Goal: Information Seeking & Learning: Learn about a topic

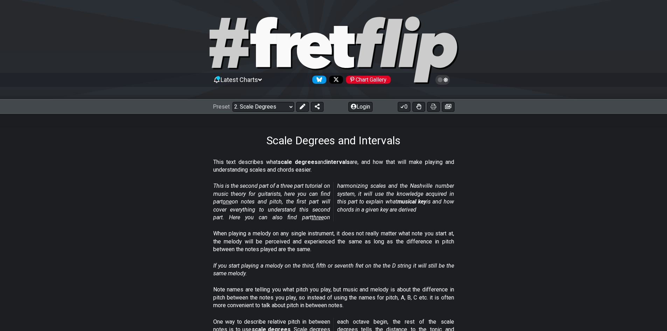
drag, startPoint x: 512, startPoint y: 71, endPoint x: 517, endPoint y: 14, distance: 57.6
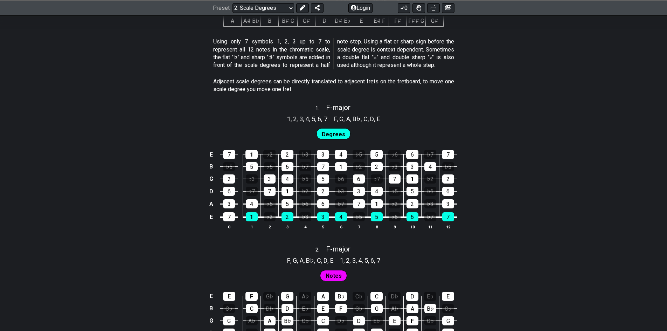
scroll to position [385, 0]
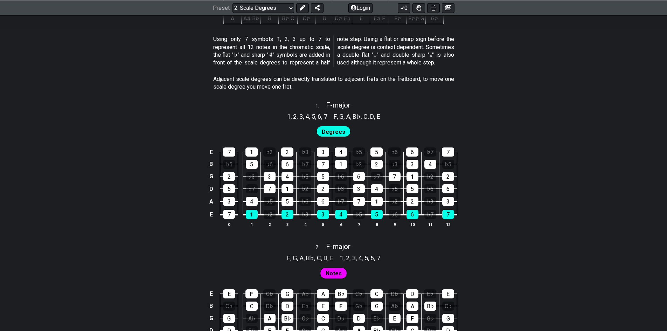
click at [334, 132] on span "Degrees" at bounding box center [333, 132] width 23 height 10
click at [330, 273] on span "Notes" at bounding box center [334, 273] width 16 height 10
click at [248, 214] on div "1" at bounding box center [252, 214] width 12 height 9
click at [208, 245] on div "2 . F - major" at bounding box center [333, 244] width 667 height 13
select select "F"
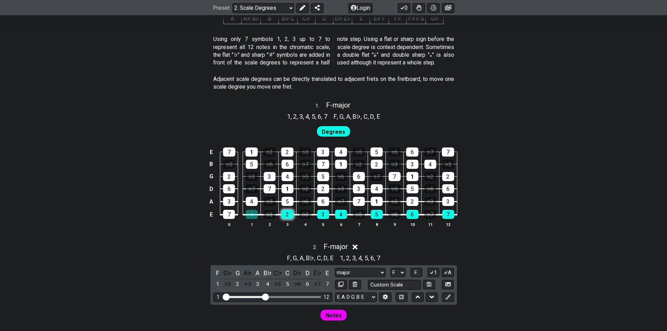
click at [290, 214] on div "2" at bounding box center [287, 214] width 12 height 9
click at [255, 214] on div "1" at bounding box center [252, 214] width 12 height 9
click at [284, 218] on div "2" at bounding box center [287, 214] width 12 height 9
click at [243, 242] on div "2 . F - major" at bounding box center [333, 244] width 667 height 13
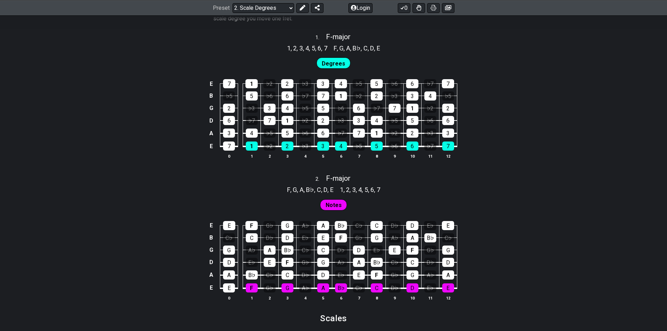
scroll to position [455, 0]
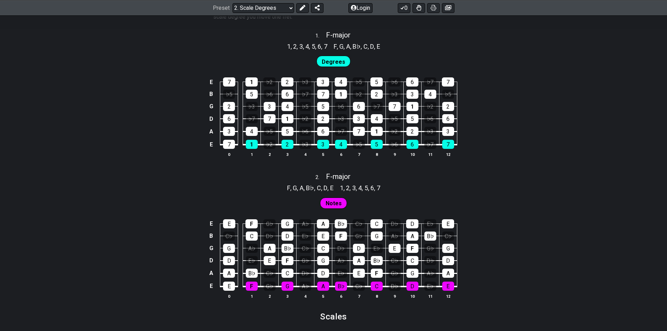
click at [326, 60] on span "Degrees" at bounding box center [333, 62] width 23 height 10
click at [225, 84] on div "7" at bounding box center [229, 81] width 12 height 9
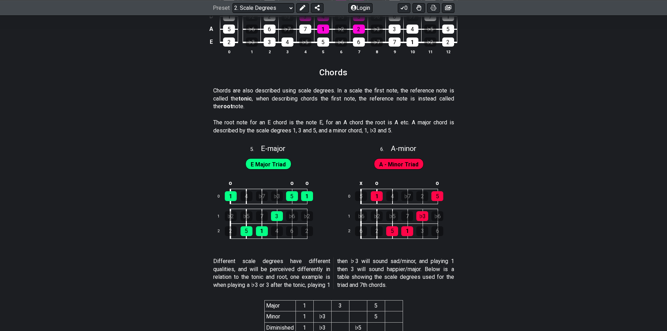
scroll to position [1120, 0]
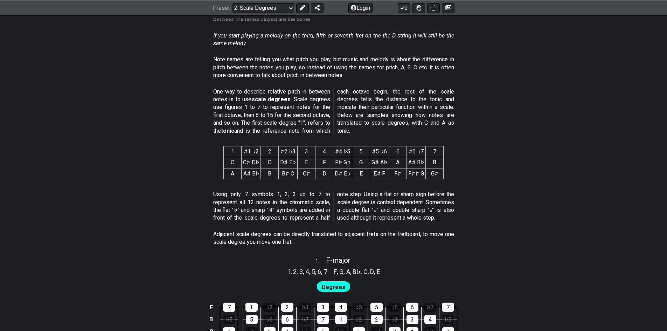
drag, startPoint x: 459, startPoint y: 191, endPoint x: 468, endPoint y: 78, distance: 113.8
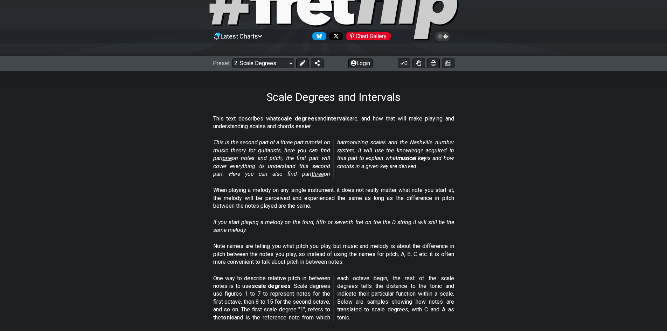
drag, startPoint x: 422, startPoint y: 141, endPoint x: 387, endPoint y: 83, distance: 68.1
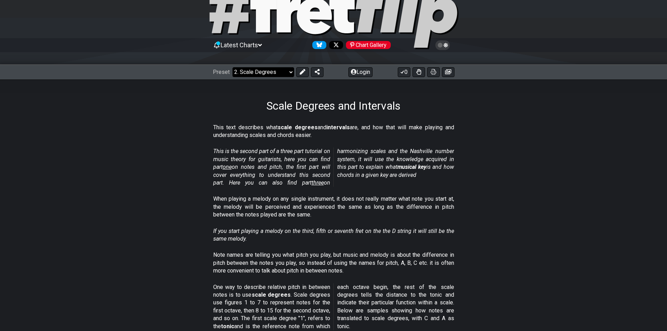
click at [249, 72] on select "Welcome to #fretflip! Initial Preset Custom Preset Minor Pentatonic Major Penta…" at bounding box center [263, 72] width 62 height 10
click at [232, 67] on select "Welcome to #fretflip! Initial Preset Custom Preset Minor Pentatonic Major Penta…" at bounding box center [263, 72] width 62 height 10
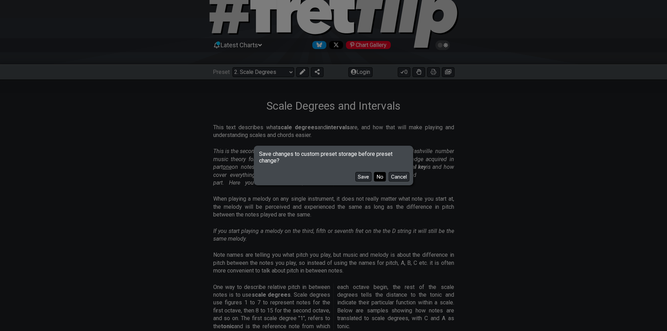
click at [377, 178] on button "No" at bounding box center [380, 176] width 12 height 9
select select "/musical-notes-explained"
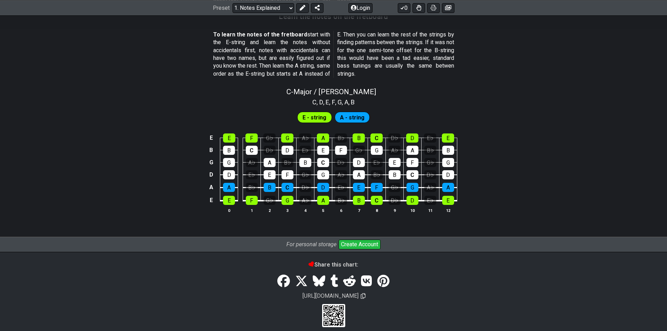
scroll to position [644, 0]
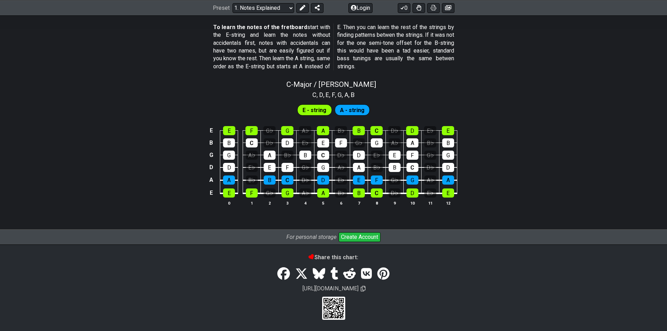
click at [364, 107] on div "A - string" at bounding box center [352, 109] width 35 height 11
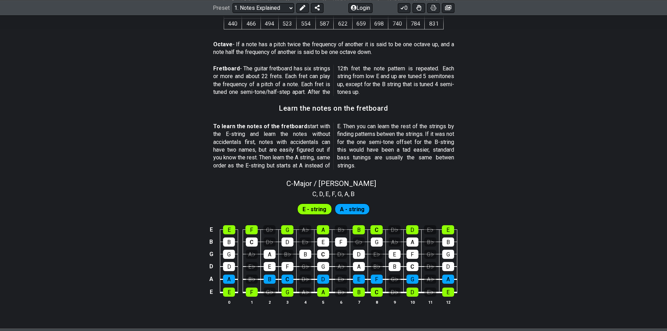
scroll to position [539, 0]
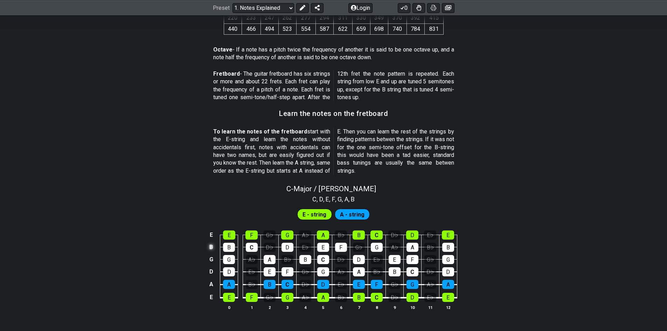
click at [212, 246] on td "B" at bounding box center [211, 247] width 8 height 12
click at [211, 247] on td "x" at bounding box center [211, 247] width 8 height 12
click at [212, 248] on td "o" at bounding box center [211, 247] width 8 height 12
click at [210, 246] on td at bounding box center [211, 247] width 8 height 12
click at [211, 271] on td "D" at bounding box center [211, 271] width 8 height 13
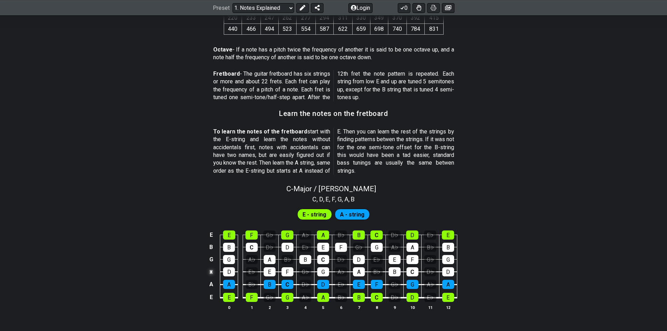
click at [211, 271] on td "x" at bounding box center [211, 271] width 8 height 13
click at [211, 271] on td "o" at bounding box center [211, 271] width 8 height 13
click at [211, 271] on td at bounding box center [211, 271] width 8 height 13
click at [314, 216] on span "E - string" at bounding box center [314, 214] width 24 height 10
click at [353, 214] on span "A - string" at bounding box center [352, 214] width 25 height 10
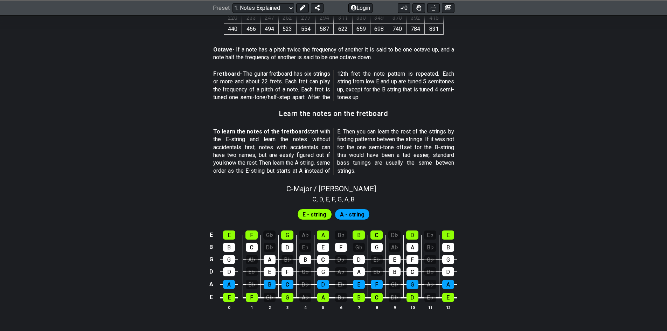
click at [346, 201] on span "A" at bounding box center [346, 198] width 4 height 9
drag, startPoint x: 364, startPoint y: 195, endPoint x: 298, endPoint y: 194, distance: 65.5
click at [298, 194] on div "C , D , E , F , G , A , B" at bounding box center [333, 198] width 667 height 11
click at [314, 184] on div "C - Major / Ionian" at bounding box center [331, 186] width 90 height 12
select select "C"
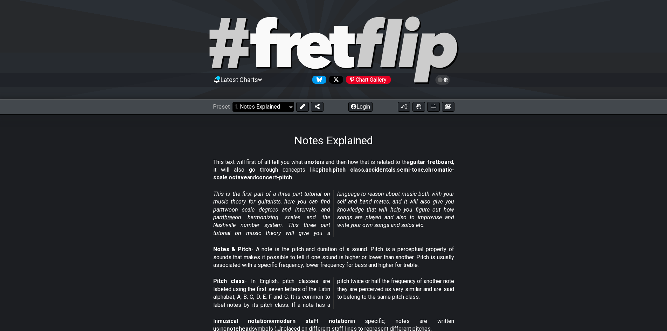
click at [262, 110] on select "Welcome to #fretflip! Initial Preset Custom Preset Minor Pentatonic Major Penta…" at bounding box center [263, 107] width 62 height 10
click at [232, 102] on select "Welcome to #fretflip! Initial Preset Custom Preset Minor Pentatonic Major Penta…" at bounding box center [263, 107] width 62 height 10
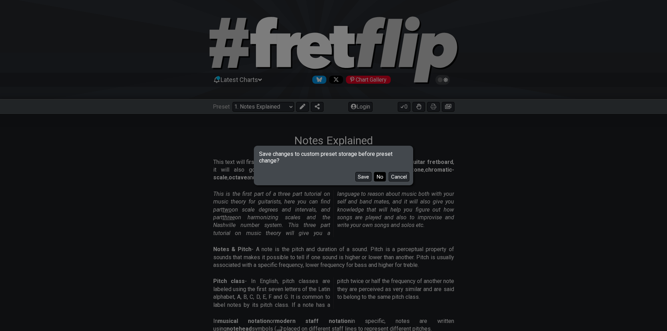
click at [379, 179] on button "No" at bounding box center [380, 176] width 12 height 9
select select "/welcome"
select select "Minor Pentatonic"
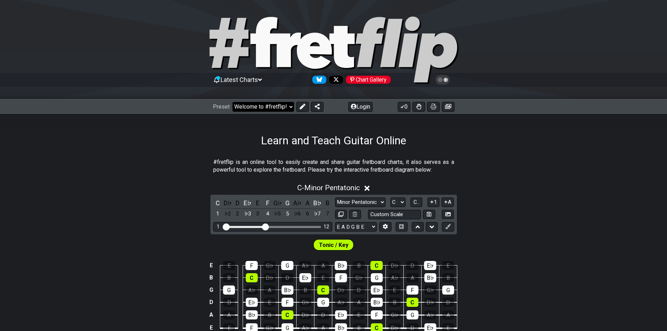
click at [260, 105] on select "Welcome to #fretflip! Initial Preset Custom Preset Minor Pentatonic Major Penta…" at bounding box center [263, 107] width 62 height 10
click at [232, 102] on select "Welcome to #fretflip! Initial Preset Custom Preset Minor Pentatonic Major Penta…" at bounding box center [263, 107] width 62 height 10
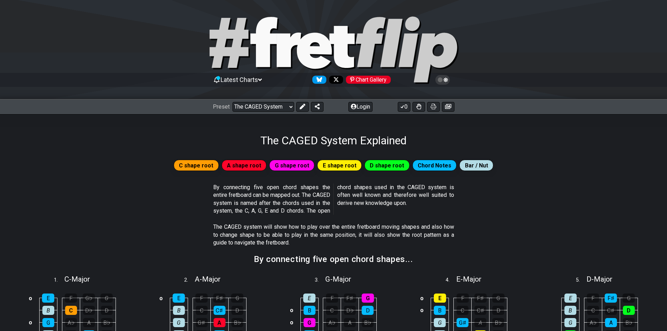
drag, startPoint x: 7, startPoint y: 236, endPoint x: 36, endPoint y: 46, distance: 192.0
click at [275, 118] on div "The CAGED System Explained" at bounding box center [333, 130] width 667 height 33
click at [273, 112] on div "Preset Welcome to #fretflip! Initial Preset Custom Preset Minor Pentatonic Majo…" at bounding box center [333, 106] width 667 height 15
click at [272, 109] on select "Welcome to #fretflip! Initial Preset Custom Preset Minor Pentatonic Major Penta…" at bounding box center [263, 107] width 62 height 10
click at [232, 102] on select "Welcome to #fretflip! Initial Preset Custom Preset Minor Pentatonic Major Penta…" at bounding box center [263, 107] width 62 height 10
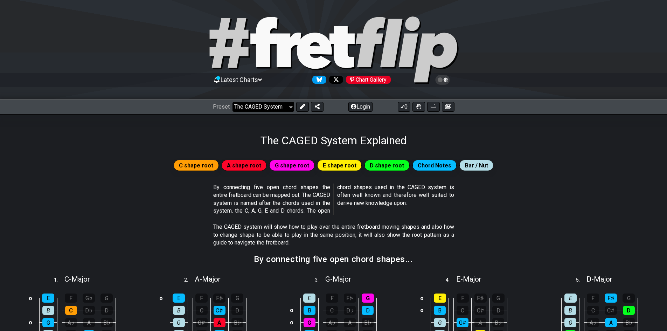
select select "/guitar-scales-generator"
select select "A"
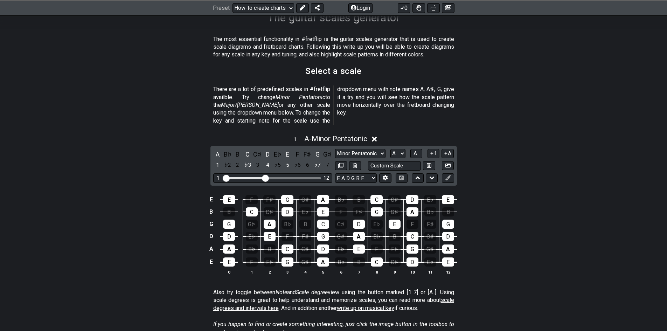
scroll to position [70, 0]
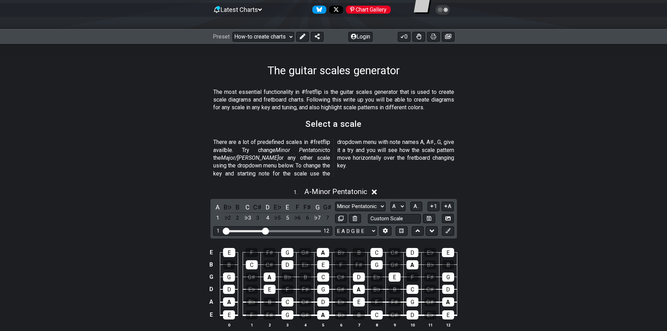
click at [240, 47] on div "The guitar scales generator" at bounding box center [333, 60] width 667 height 33
click at [244, 43] on div "Preset Welcome to #fretflip! Initial Preset Custom Preset Minor Pentatonic Majo…" at bounding box center [333, 36] width 667 height 15
click at [246, 36] on select "Welcome to #fretflip! Initial Preset Custom Preset Minor Pentatonic Major Penta…" at bounding box center [263, 37] width 62 height 10
click at [232, 32] on select "Welcome to #fretflip! Initial Preset Custom Preset Minor Pentatonic Major Penta…" at bounding box center [263, 37] width 62 height 10
select select "/beginner-guitar"
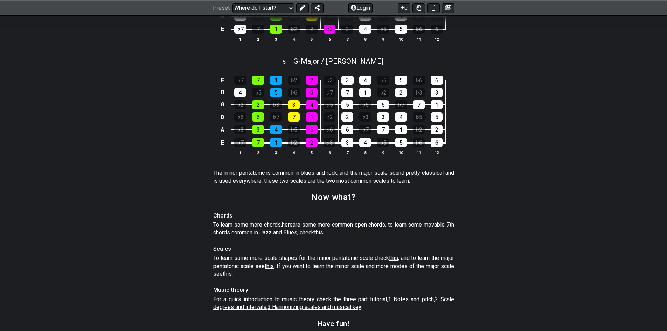
scroll to position [980, 0]
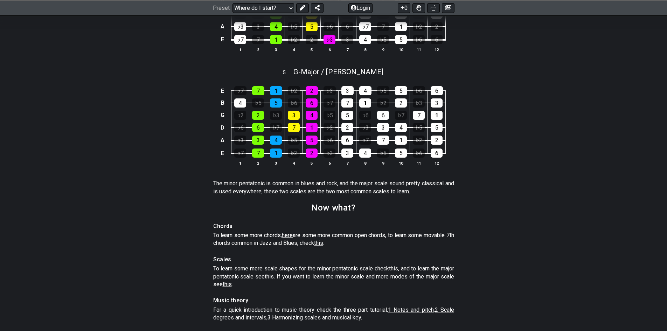
drag, startPoint x: 246, startPoint y: 188, endPoint x: 238, endPoint y: 155, distance: 33.6
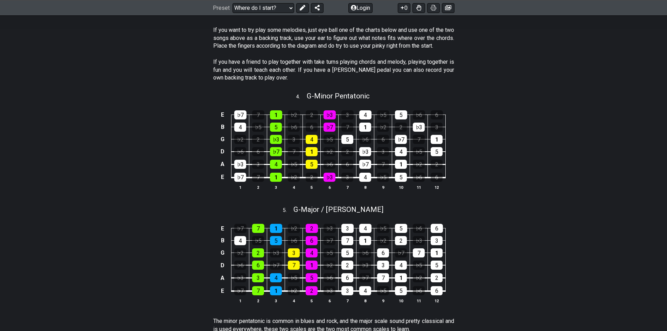
drag, startPoint x: 187, startPoint y: 224, endPoint x: 182, endPoint y: 195, distance: 28.9
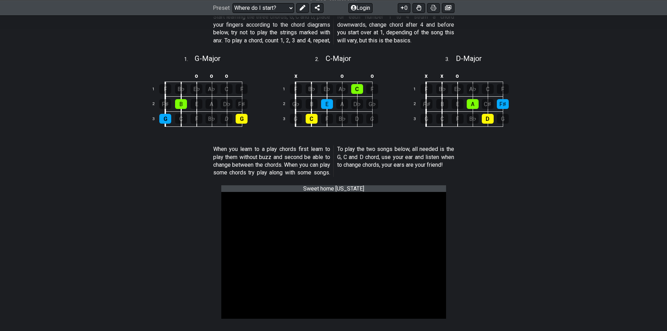
drag, startPoint x: 268, startPoint y: 222, endPoint x: 235, endPoint y: 96, distance: 130.8
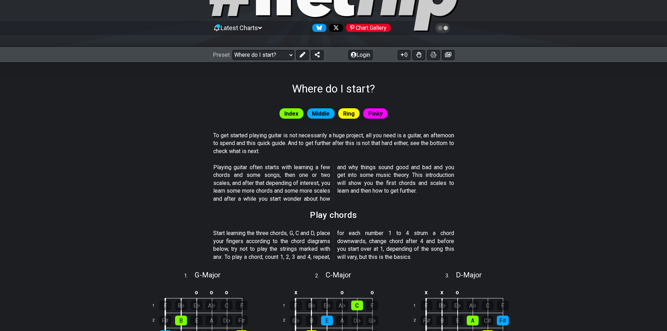
scroll to position [0, 0]
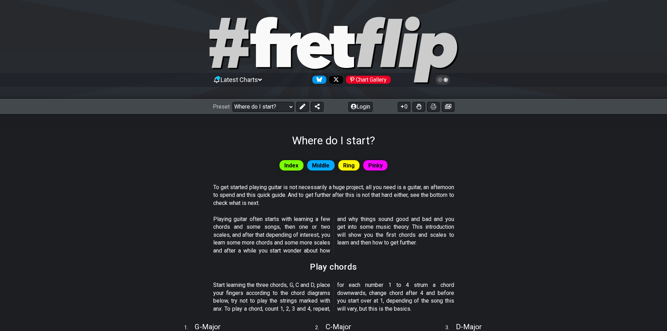
drag, startPoint x: 100, startPoint y: 185, endPoint x: 91, endPoint y: 72, distance: 112.7
click at [285, 166] on span "Index" at bounding box center [291, 165] width 14 height 10
click at [320, 166] on span "Middle" at bounding box center [321, 165] width 18 height 10
click at [356, 166] on div "Ring" at bounding box center [349, 165] width 22 height 11
click at [370, 164] on span "Pinky" at bounding box center [375, 165] width 14 height 10
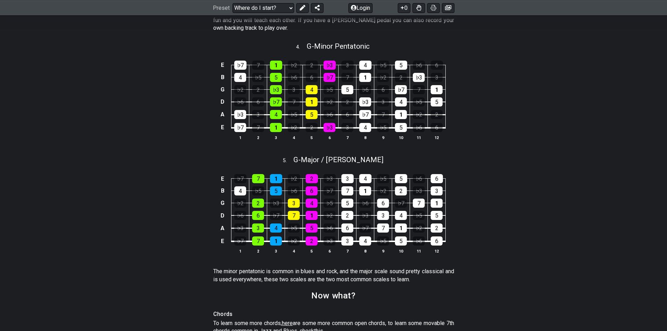
scroll to position [770, 0]
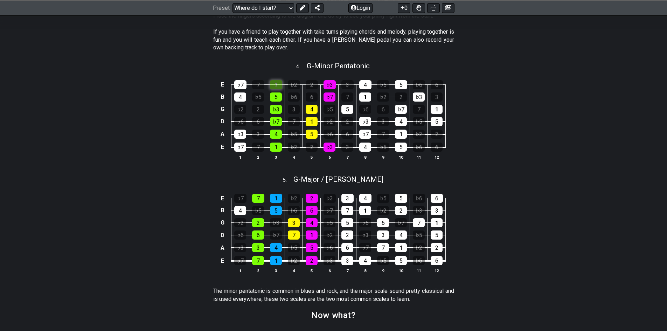
click at [274, 89] on div "1" at bounding box center [276, 84] width 12 height 9
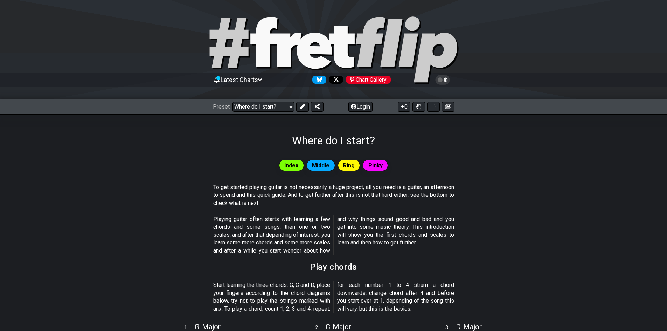
drag, startPoint x: 501, startPoint y: 197, endPoint x: 559, endPoint y: -30, distance: 234.5
